Goal: Navigation & Orientation: Find specific page/section

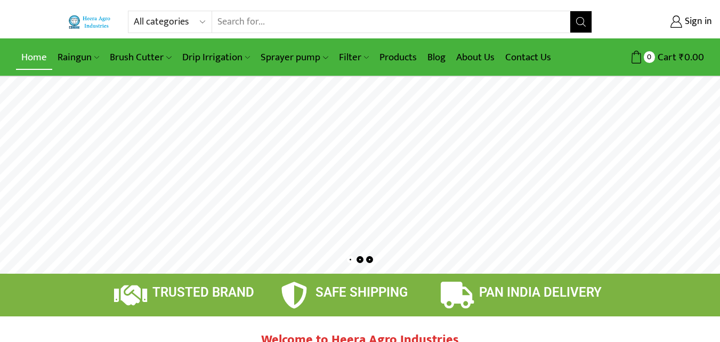
click at [38, 47] on link "Home" at bounding box center [34, 57] width 36 height 25
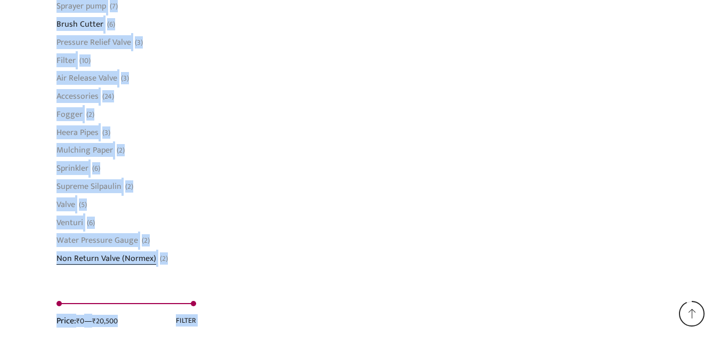
scroll to position [913, 0]
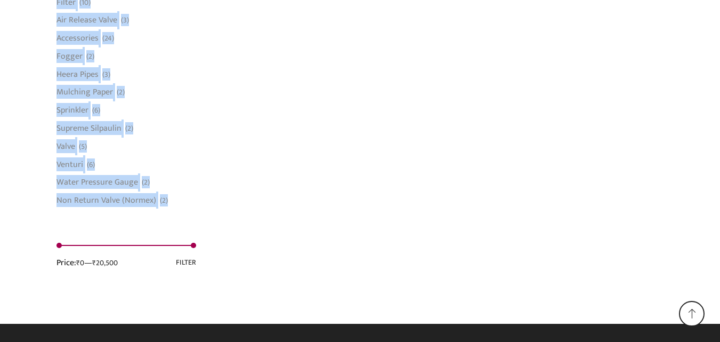
drag, startPoint x: 55, startPoint y: 139, endPoint x: 91, endPoint y: 219, distance: 87.4
copy div "Loremi dिs्am (0) cेa el (3) sॉdo (7) eिt्in (3) uेl et (8) d्mाॅa्e (4) aुm्vी…"
